Goal: Task Accomplishment & Management: Manage account settings

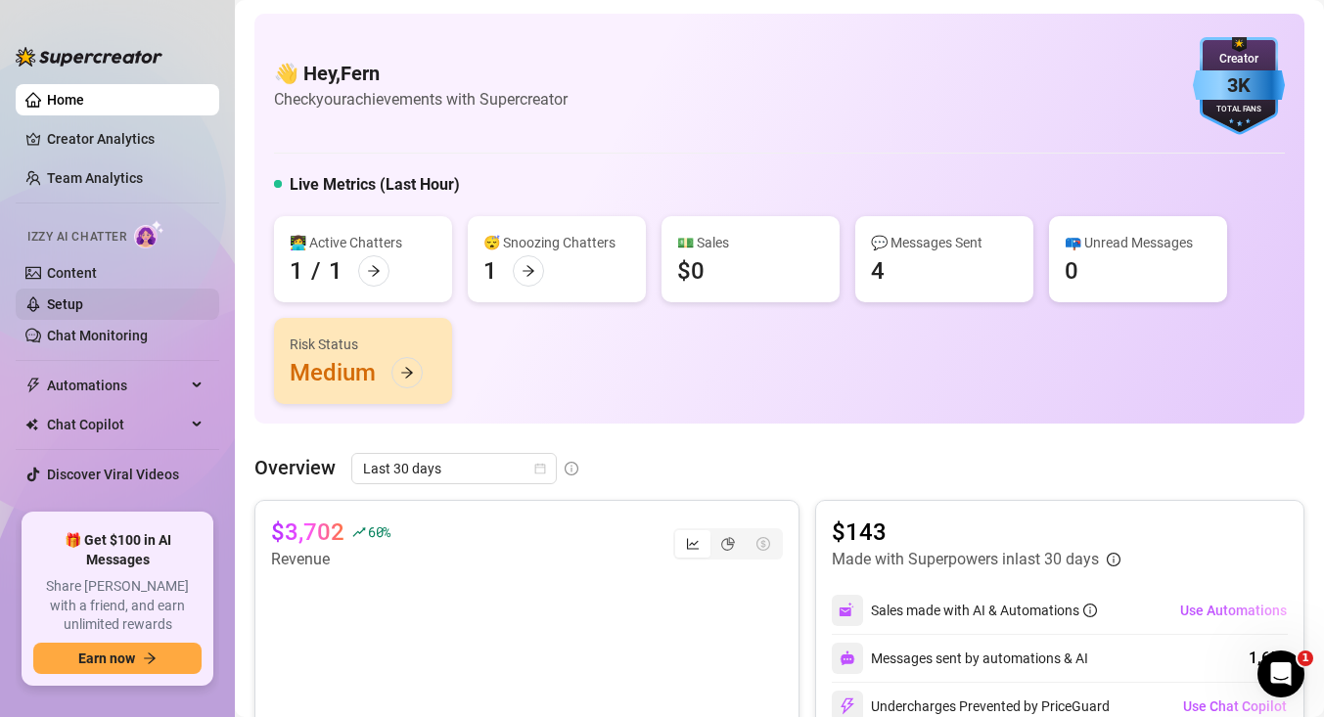
click at [57, 307] on link "Setup" at bounding box center [65, 305] width 36 height 16
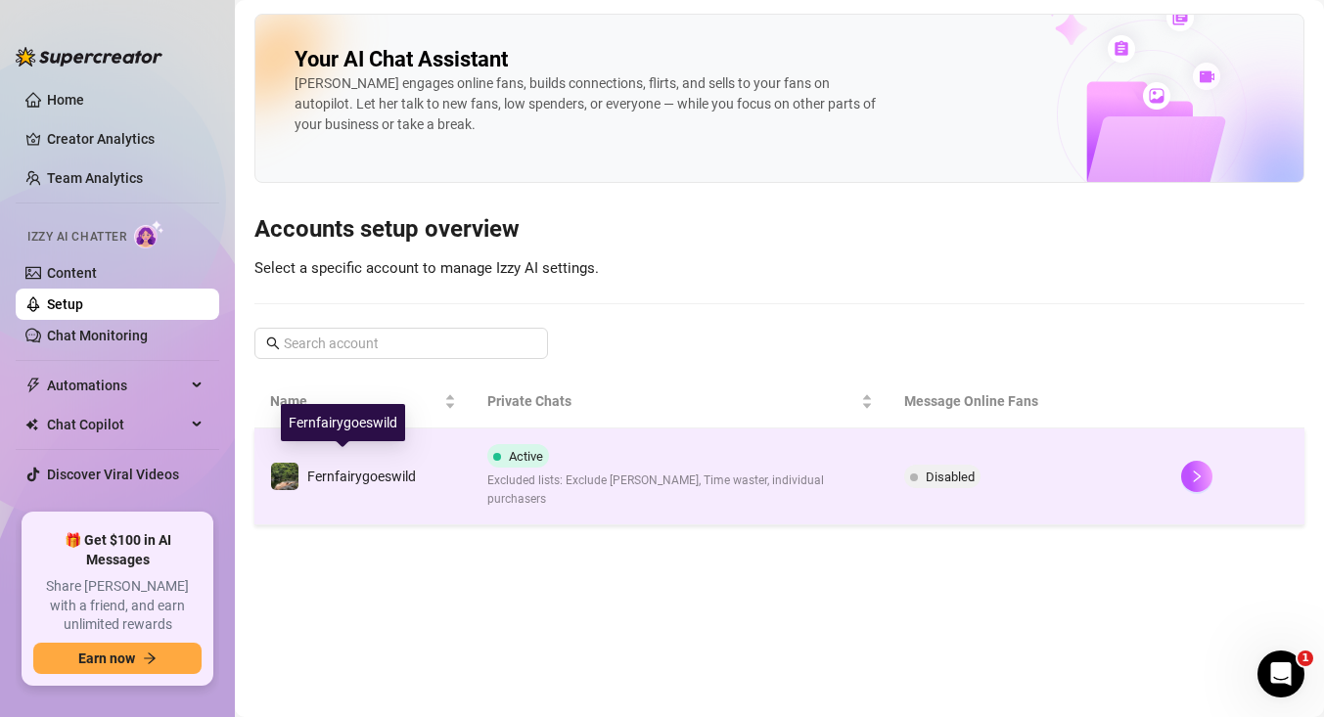
click at [339, 469] on span "Fernfairygoeswild" at bounding box center [361, 477] width 109 height 16
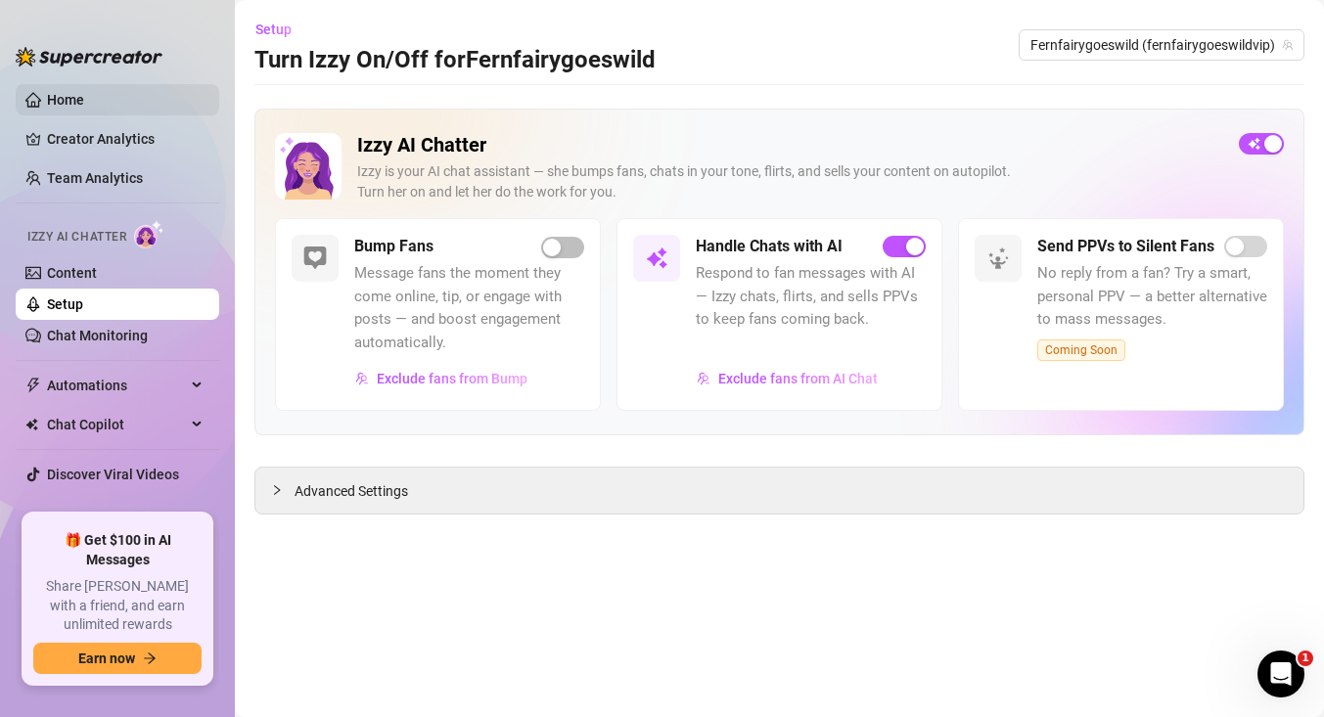
click at [58, 93] on link "Home" at bounding box center [65, 100] width 37 height 16
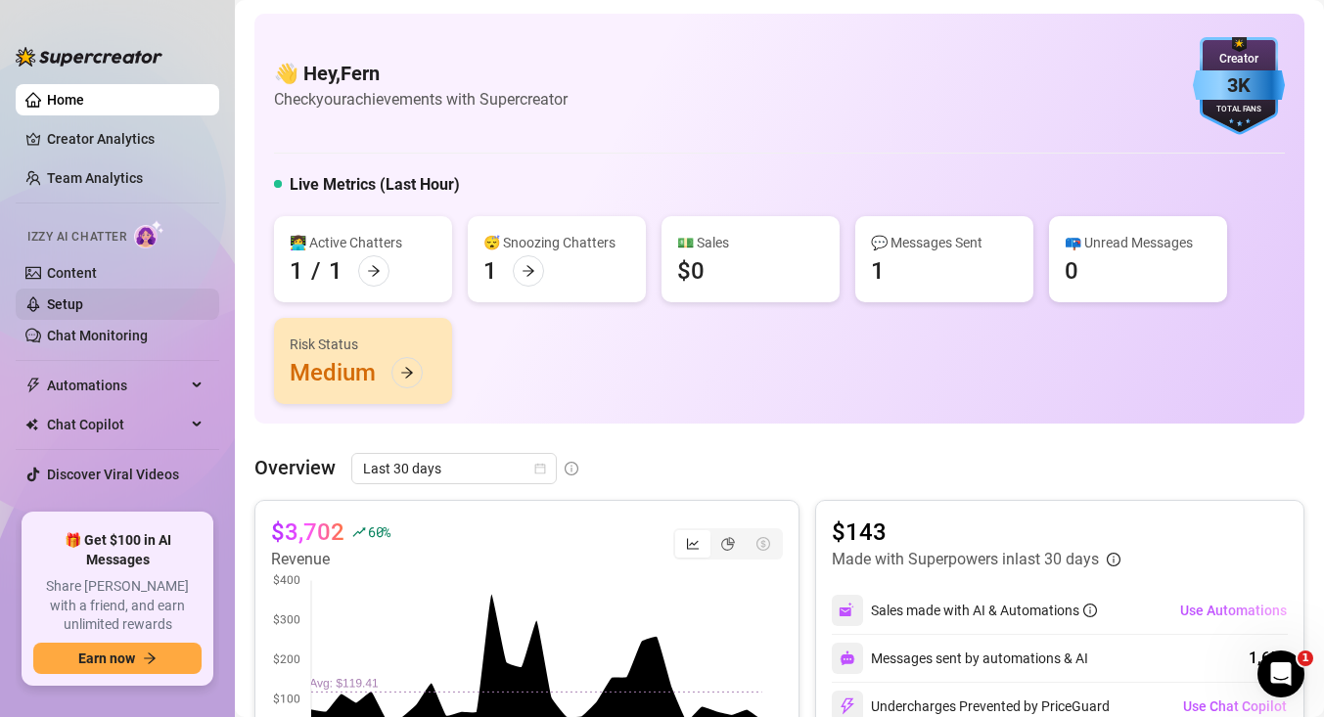
click at [82, 305] on link "Setup" at bounding box center [65, 305] width 36 height 16
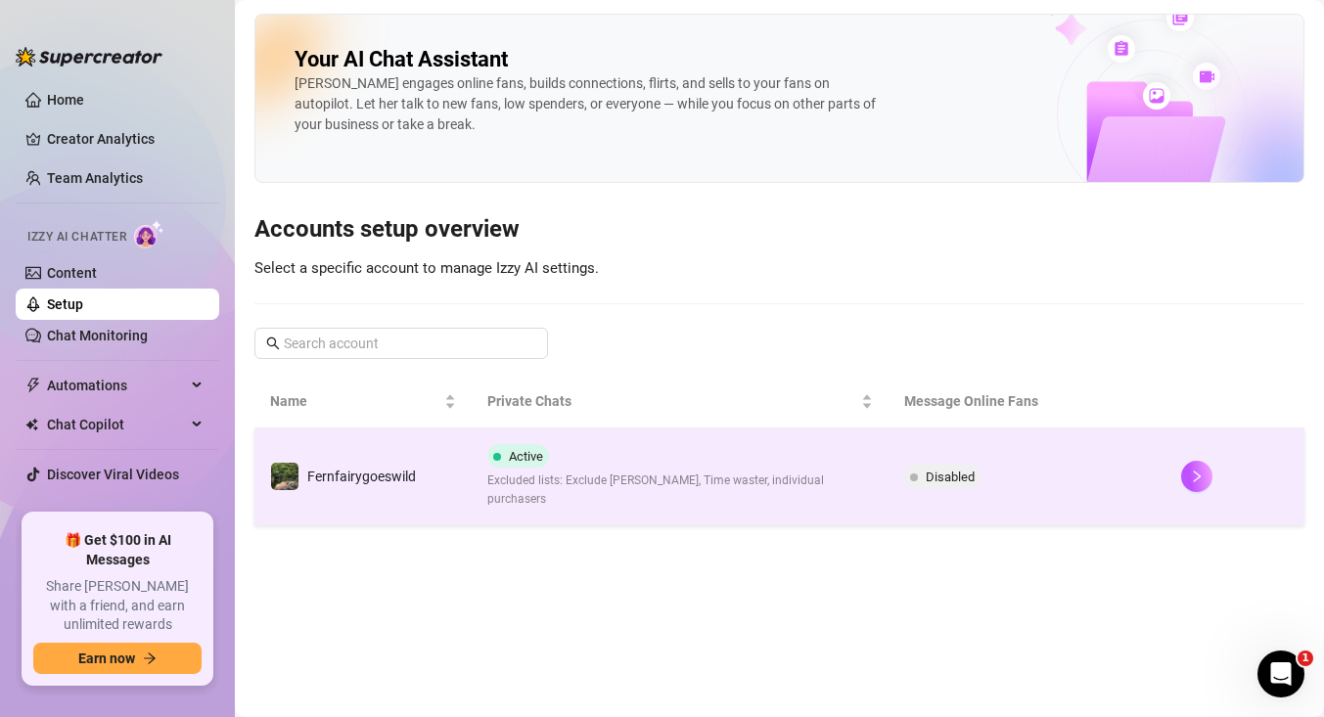
click at [364, 469] on span "Fernfairygoeswild" at bounding box center [361, 477] width 109 height 16
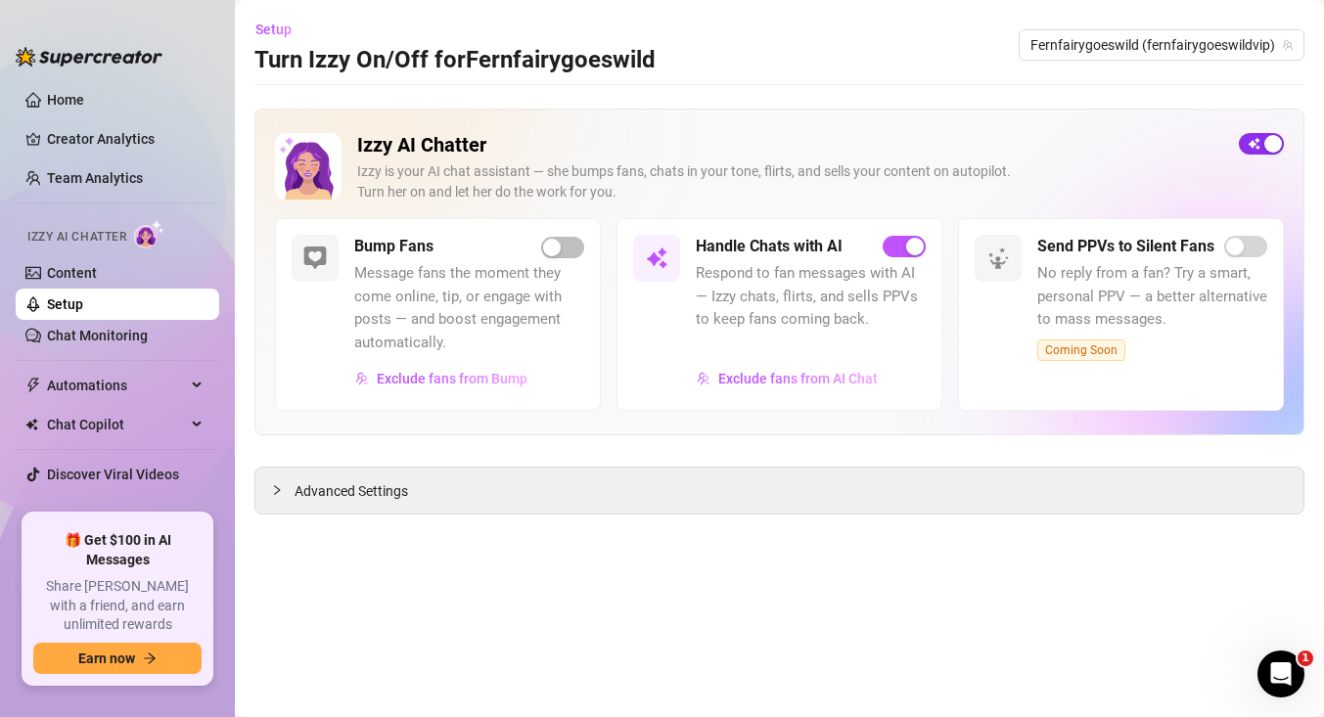
click at [1270, 143] on div "button" at bounding box center [1273, 144] width 18 height 18
